Goal: Transaction & Acquisition: Purchase product/service

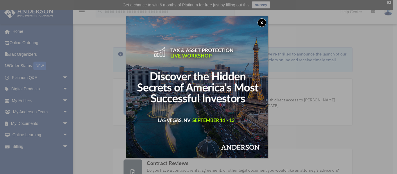
click at [262, 21] on button "x" at bounding box center [262, 22] width 9 height 9
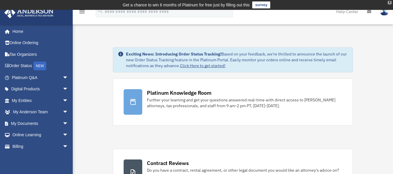
click at [389, 3] on div "X" at bounding box center [390, 2] width 4 height 3
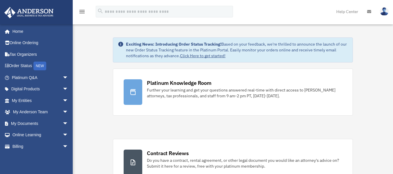
click at [369, 12] on icon at bounding box center [369, 12] width 4 height 4
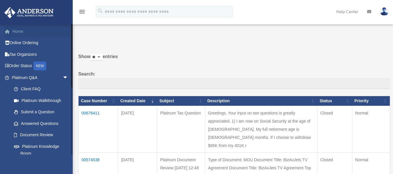
click at [16, 32] on link "Home" at bounding box center [40, 32] width 73 height 12
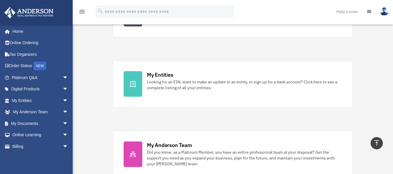
scroll to position [147, 0]
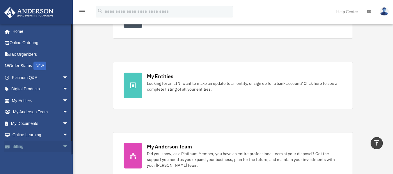
click at [63, 145] on span "arrow_drop_down" at bounding box center [69, 147] width 12 height 12
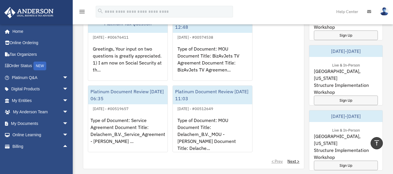
scroll to position [378, 0]
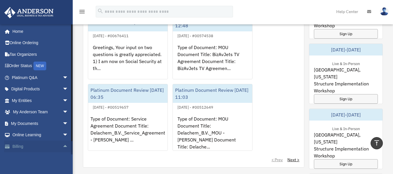
click at [20, 147] on link "Billing arrow_drop_up" at bounding box center [40, 147] width 73 height 12
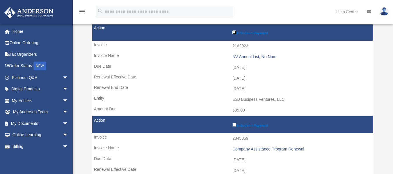
scroll to position [78, 0]
click at [265, 33] on label "Include in Payment" at bounding box center [300, 32] width 137 height 6
click at [230, 30] on td "Include in Payment" at bounding box center [232, 32] width 280 height 17
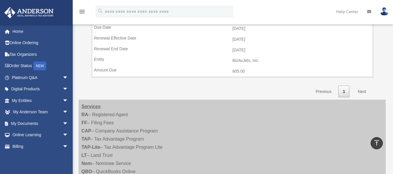
scroll to position [298, 0]
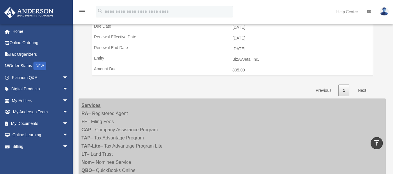
click at [363, 91] on link "Next" at bounding box center [361, 91] width 17 height 12
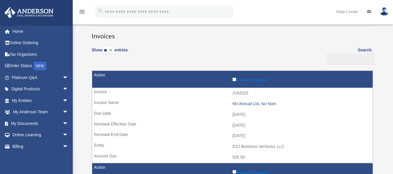
scroll to position [0, 0]
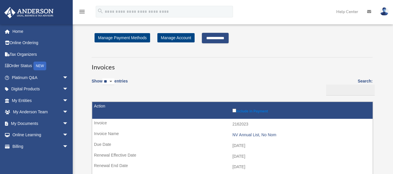
click at [220, 36] on input "**********" at bounding box center [215, 38] width 27 height 10
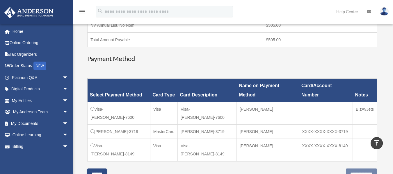
scroll to position [116, 0]
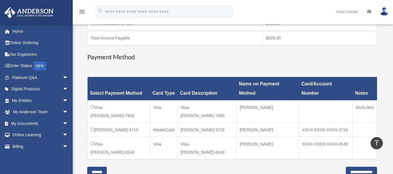
click at [301, 145] on div "Have a question? Please call us at (725)605-8923 or email us directly at paymen…" at bounding box center [232, 51] width 290 height 253
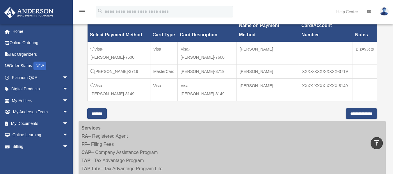
scroll to position [178, 0]
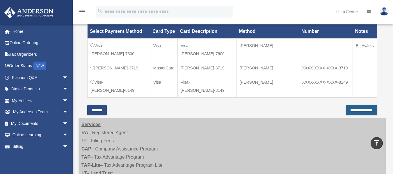
click at [357, 105] on input "**********" at bounding box center [361, 110] width 31 height 10
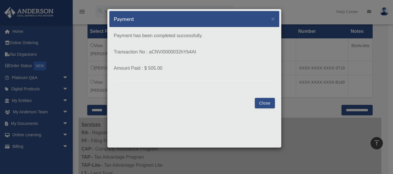
click at [265, 105] on button "Close" at bounding box center [265, 103] width 20 height 10
